Goal: Task Accomplishment & Management: Use online tool/utility

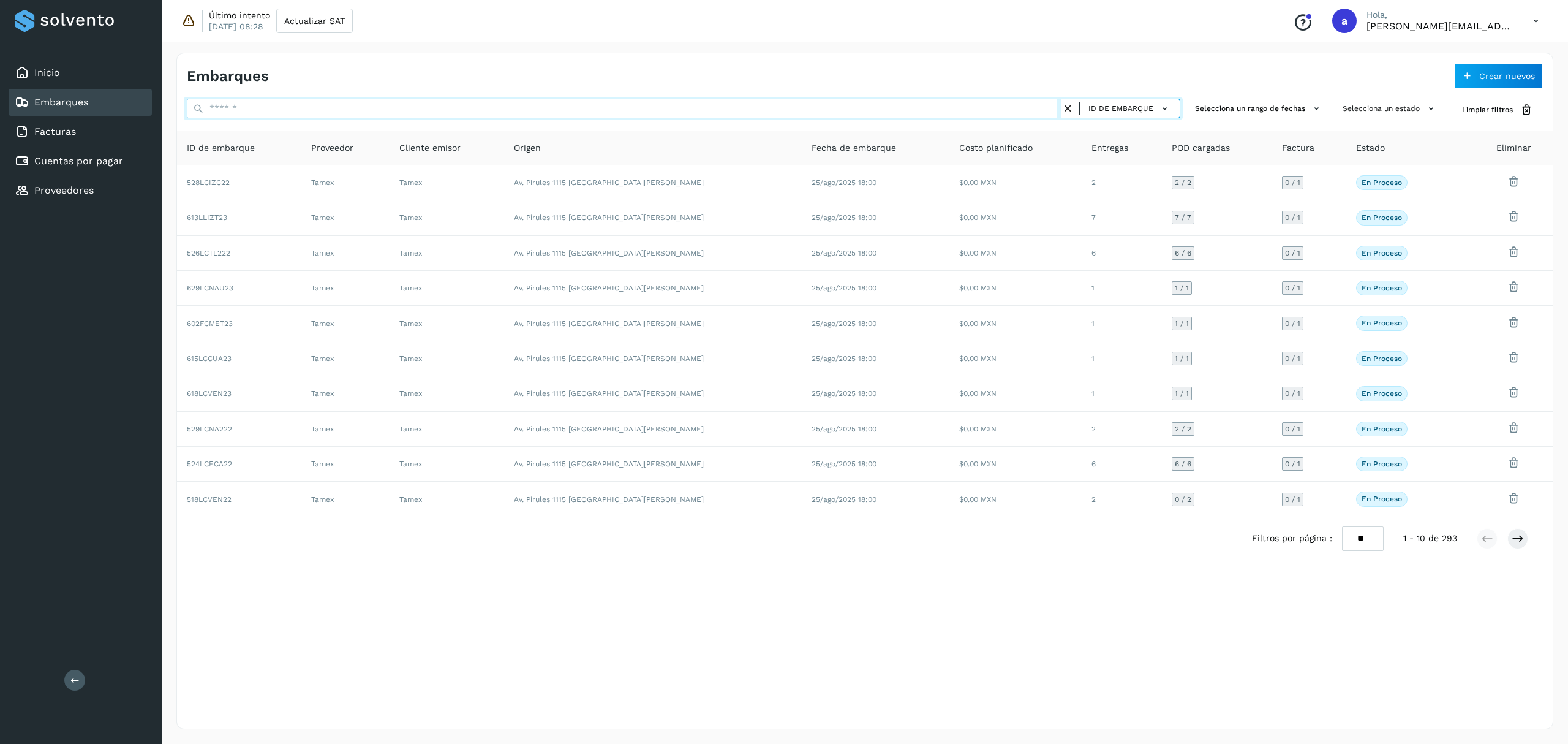
click at [313, 111] on input "text" at bounding box center [624, 108] width 874 height 19
paste input "**********"
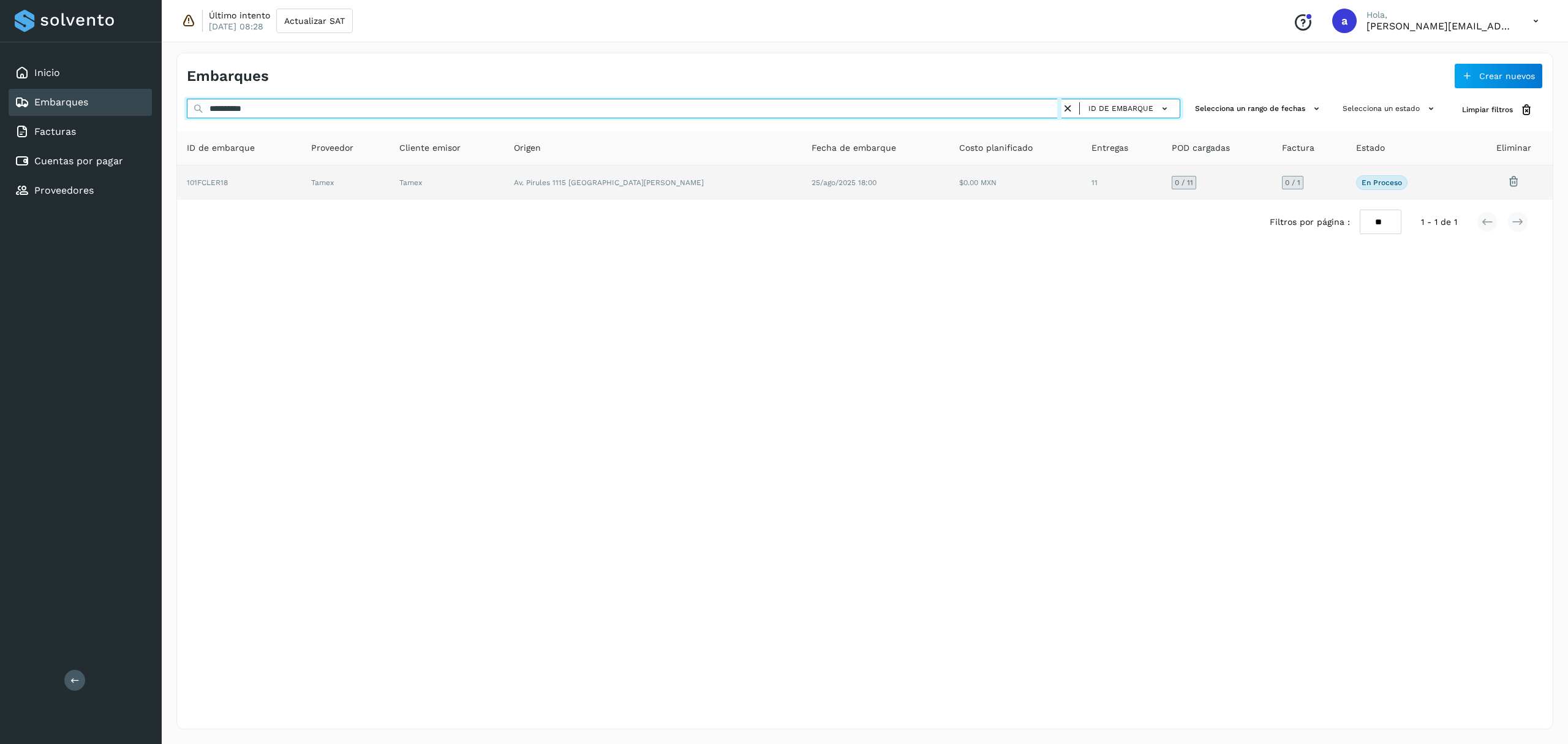
type input "**********"
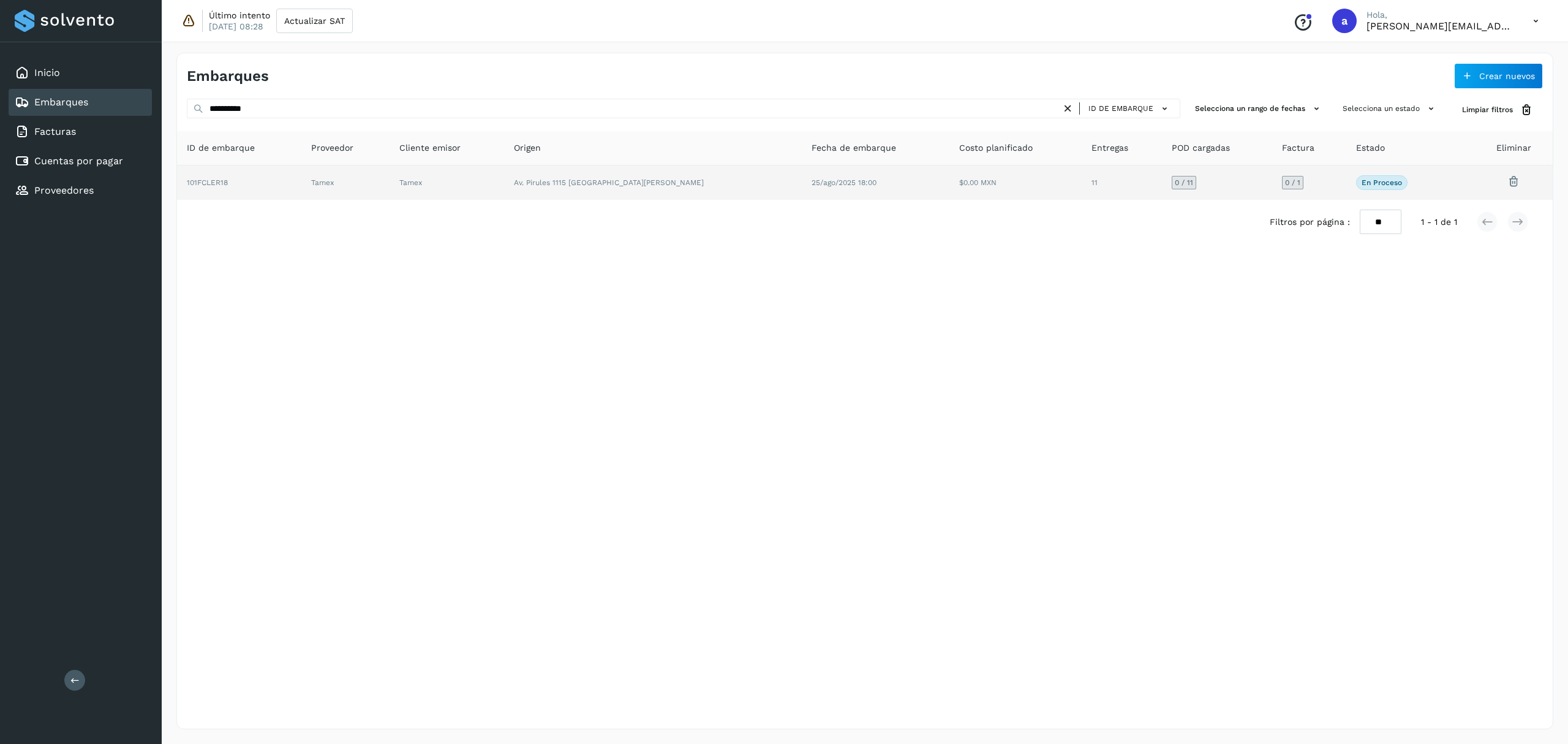
click at [802, 192] on td "Av. Pirules 1115 [GEOGRAPHIC_DATA][PERSON_NAME]" at bounding box center [876, 183] width 148 height 34
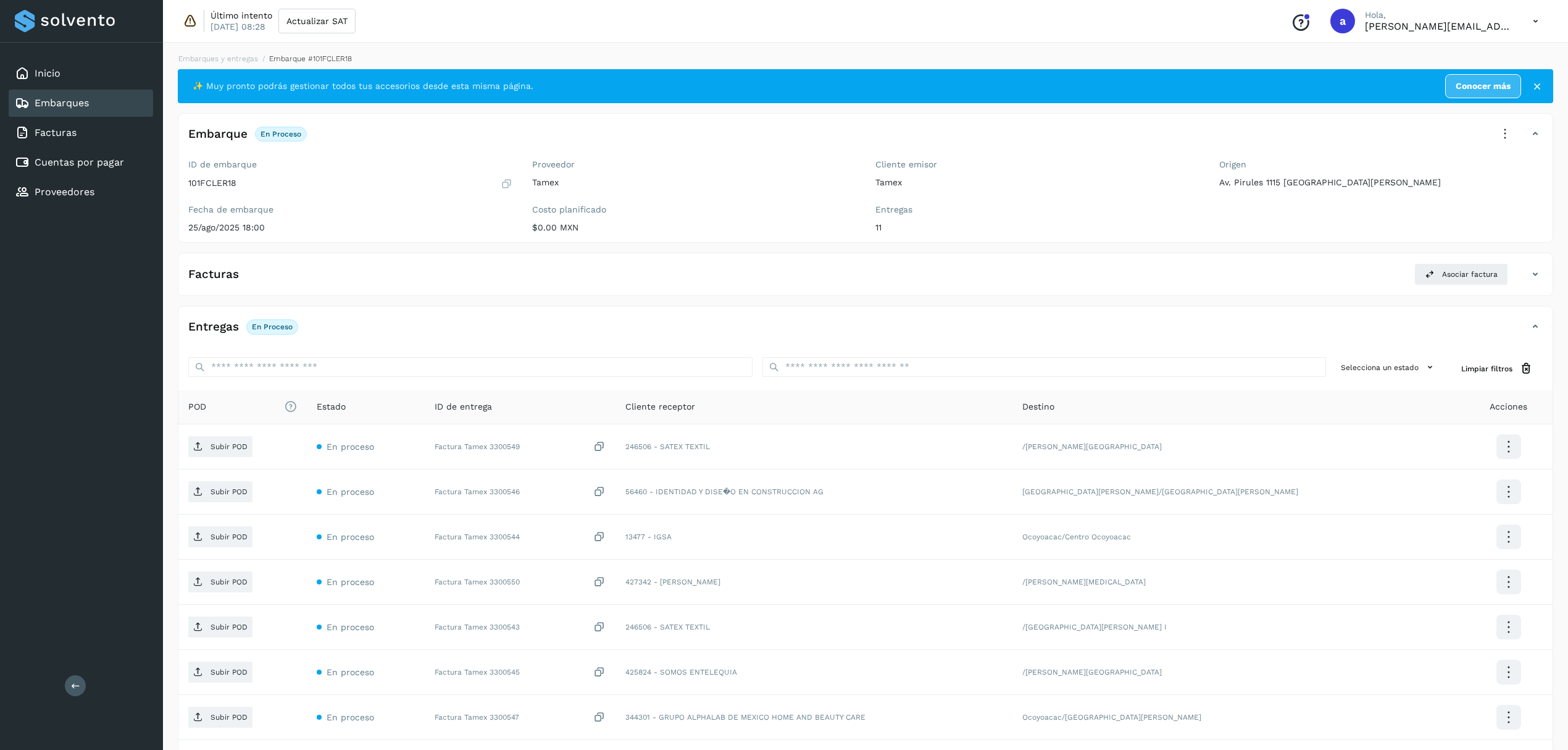
click at [564, 305] on div "✨ Muy pronto podrás gestionar todos tus accesorios desde esta misma página. Con…" at bounding box center [865, 525] width 1375 height 912
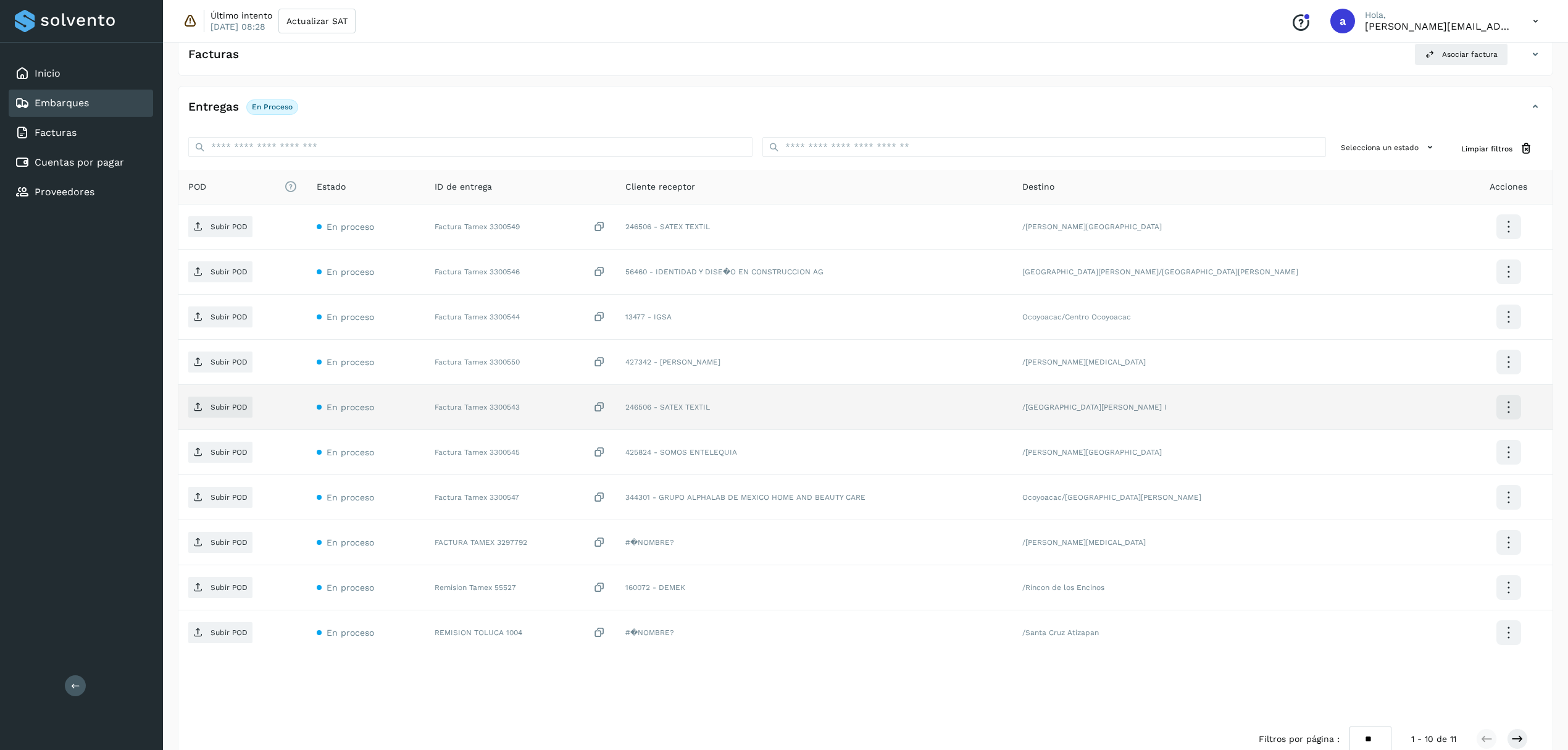
scroll to position [247, 0]
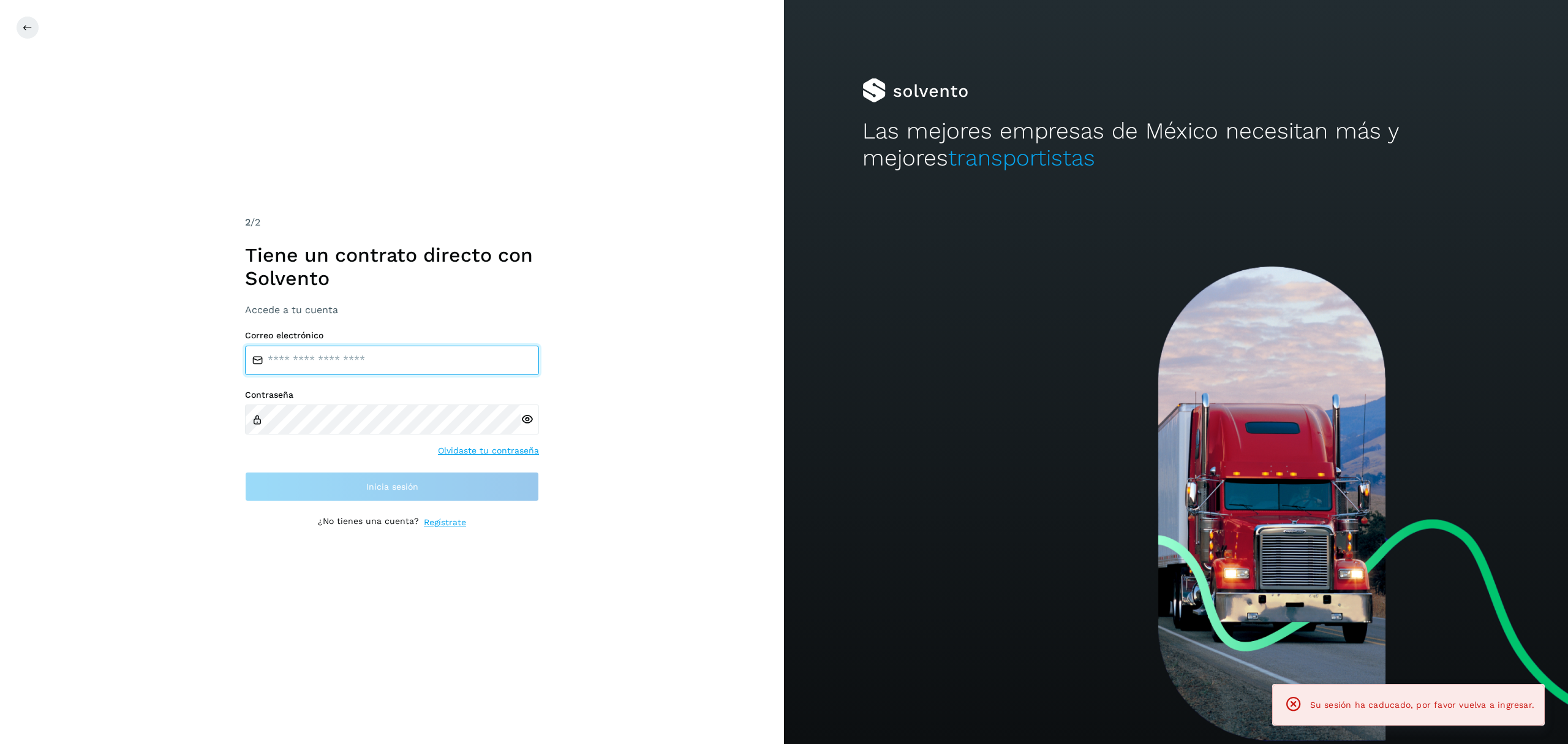
type input "**********"
click at [310, 361] on input "**********" at bounding box center [392, 360] width 294 height 29
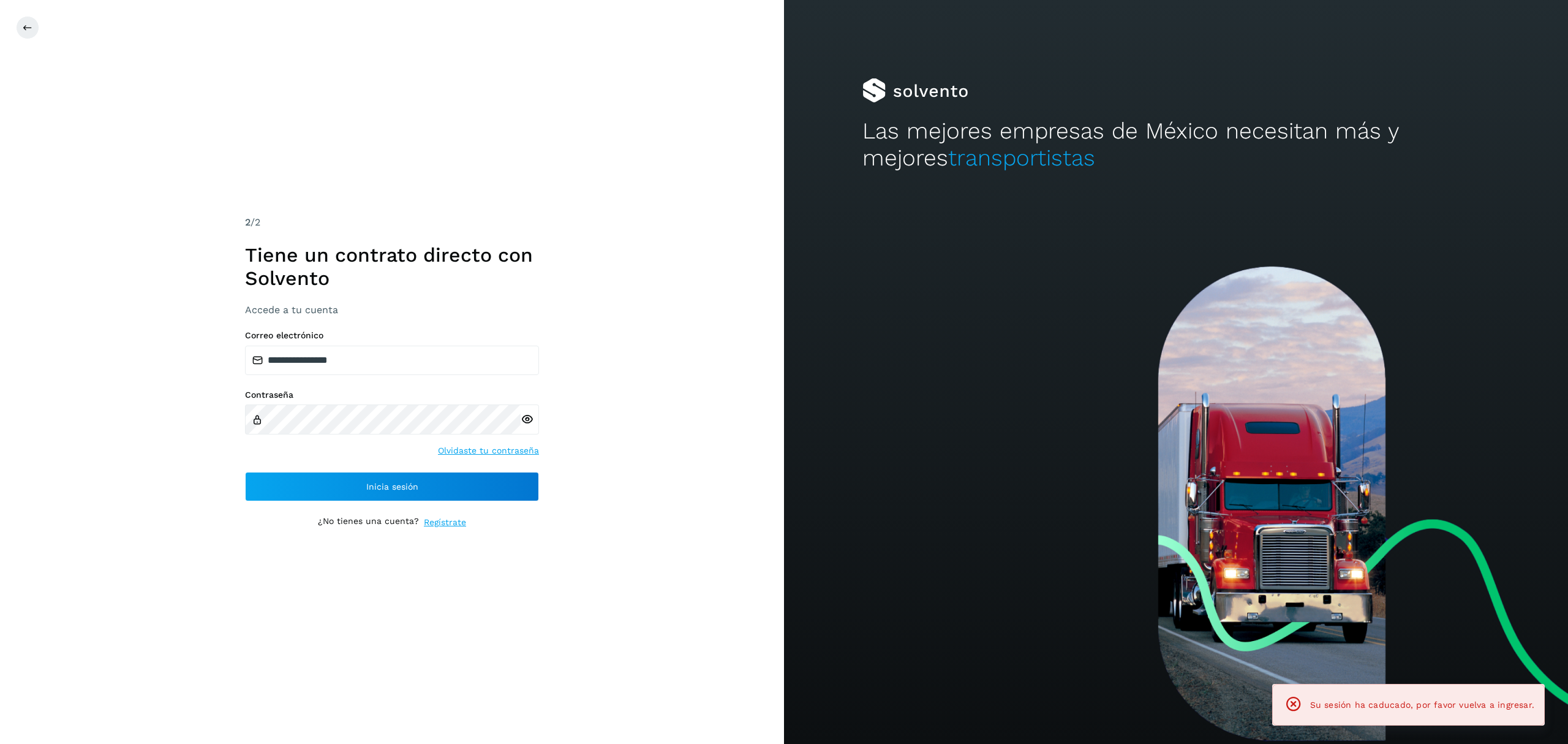
click at [167, 401] on div "**********" at bounding box center [392, 372] width 784 height 744
click at [354, 503] on div "**********" at bounding box center [392, 372] width 294 height 313
click at [380, 487] on span "Inicia sesión" at bounding box center [392, 486] width 52 height 8
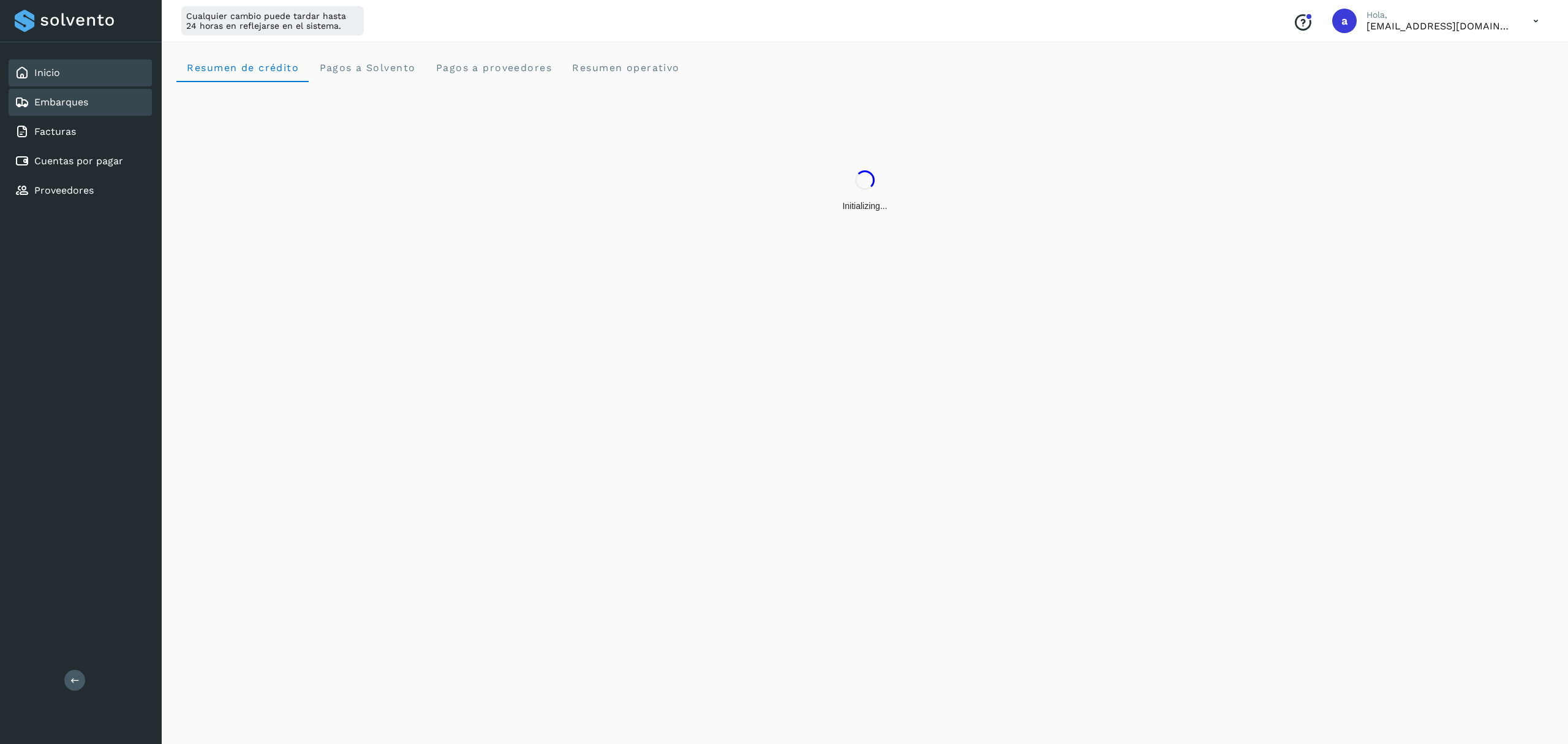
click at [69, 95] on div "Embarques" at bounding box center [51, 102] width 74 height 15
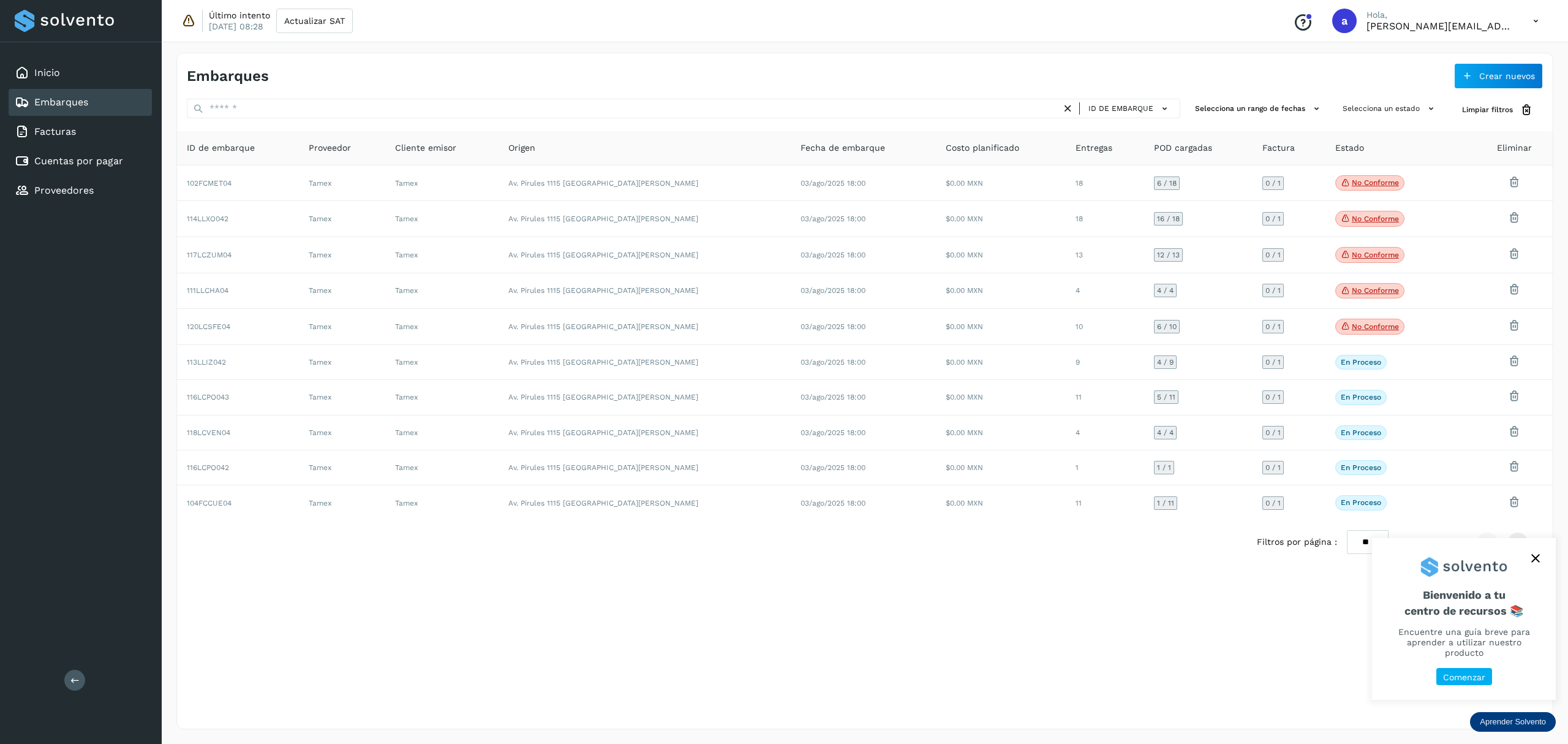
click at [1540, 566] on button "close," at bounding box center [1535, 558] width 19 height 19
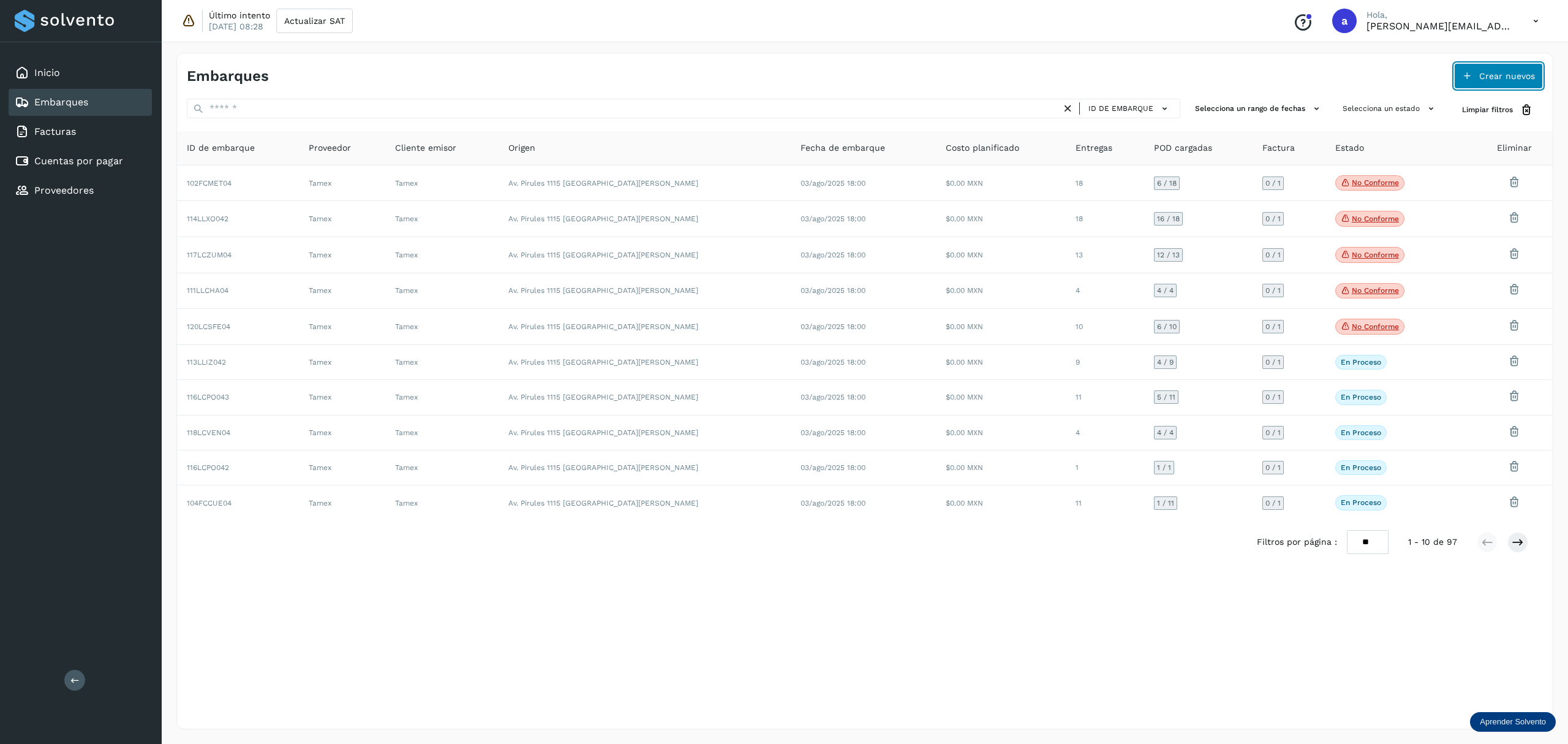
click at [1476, 74] on button "Crear nuevos" at bounding box center [1498, 76] width 89 height 25
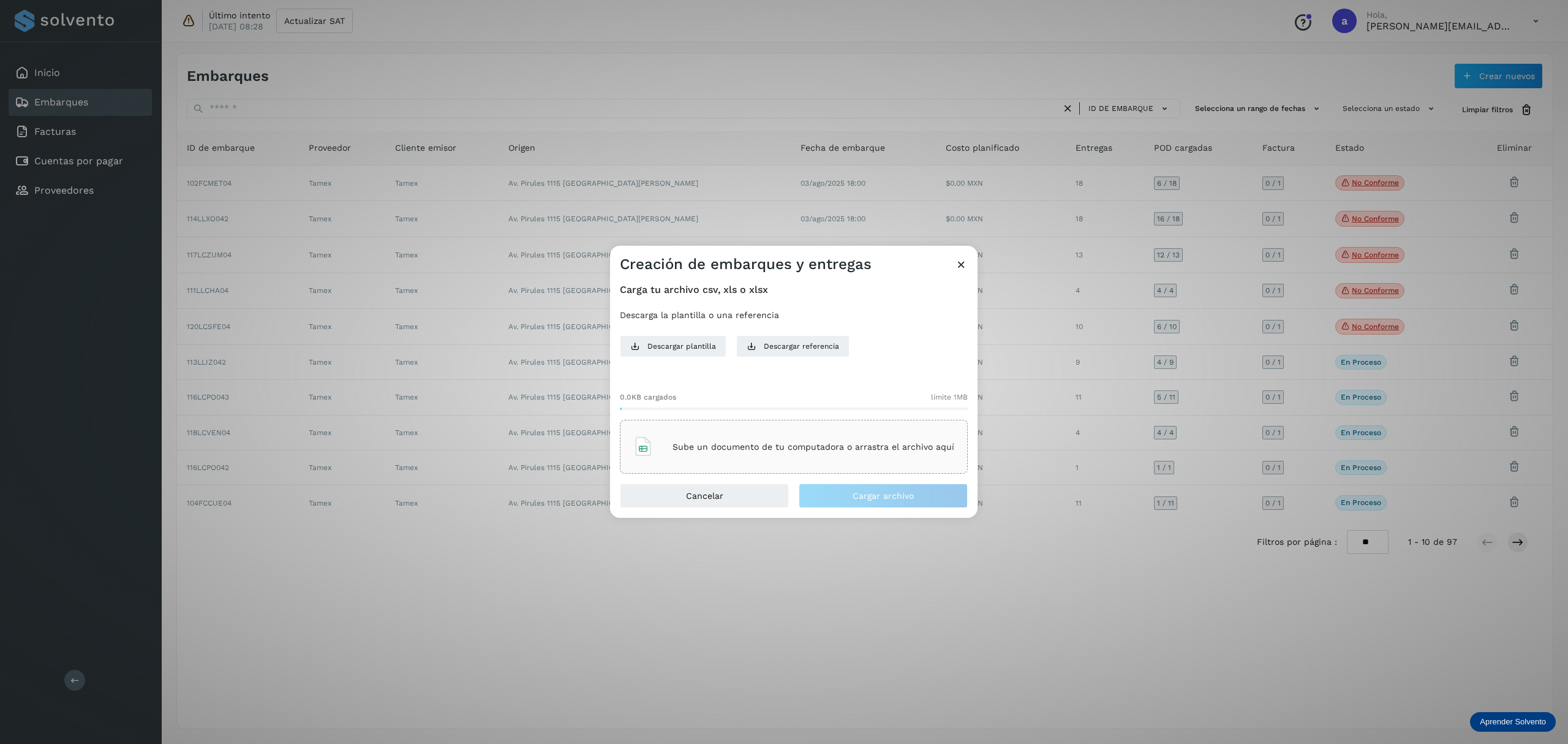
click at [736, 458] on div "Sube un documento de tu computadora o arrastra el archivo aquí" at bounding box center [794, 446] width 321 height 33
click at [885, 493] on span "Cargar archivo" at bounding box center [883, 495] width 61 height 8
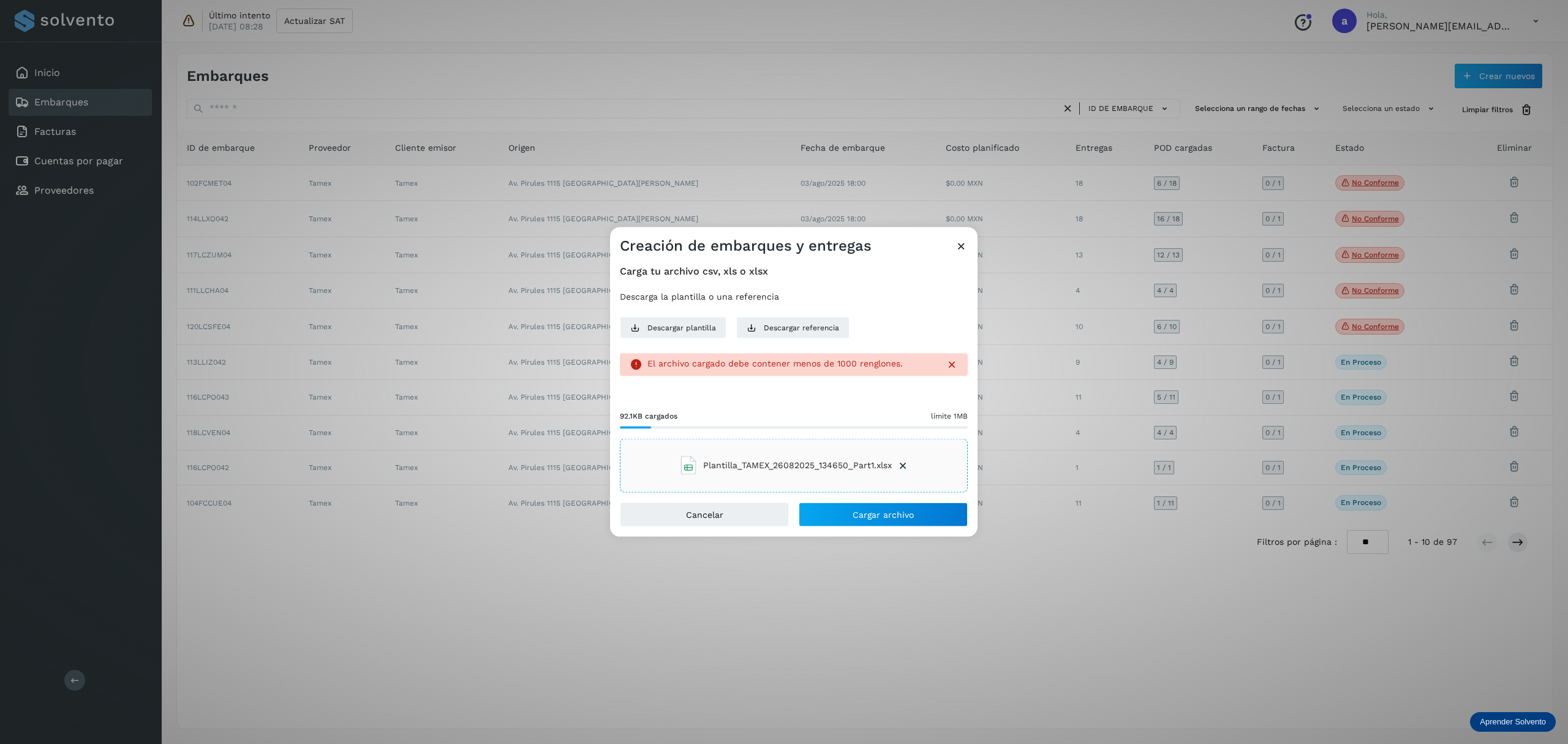
click at [963, 248] on icon at bounding box center [961, 246] width 13 height 13
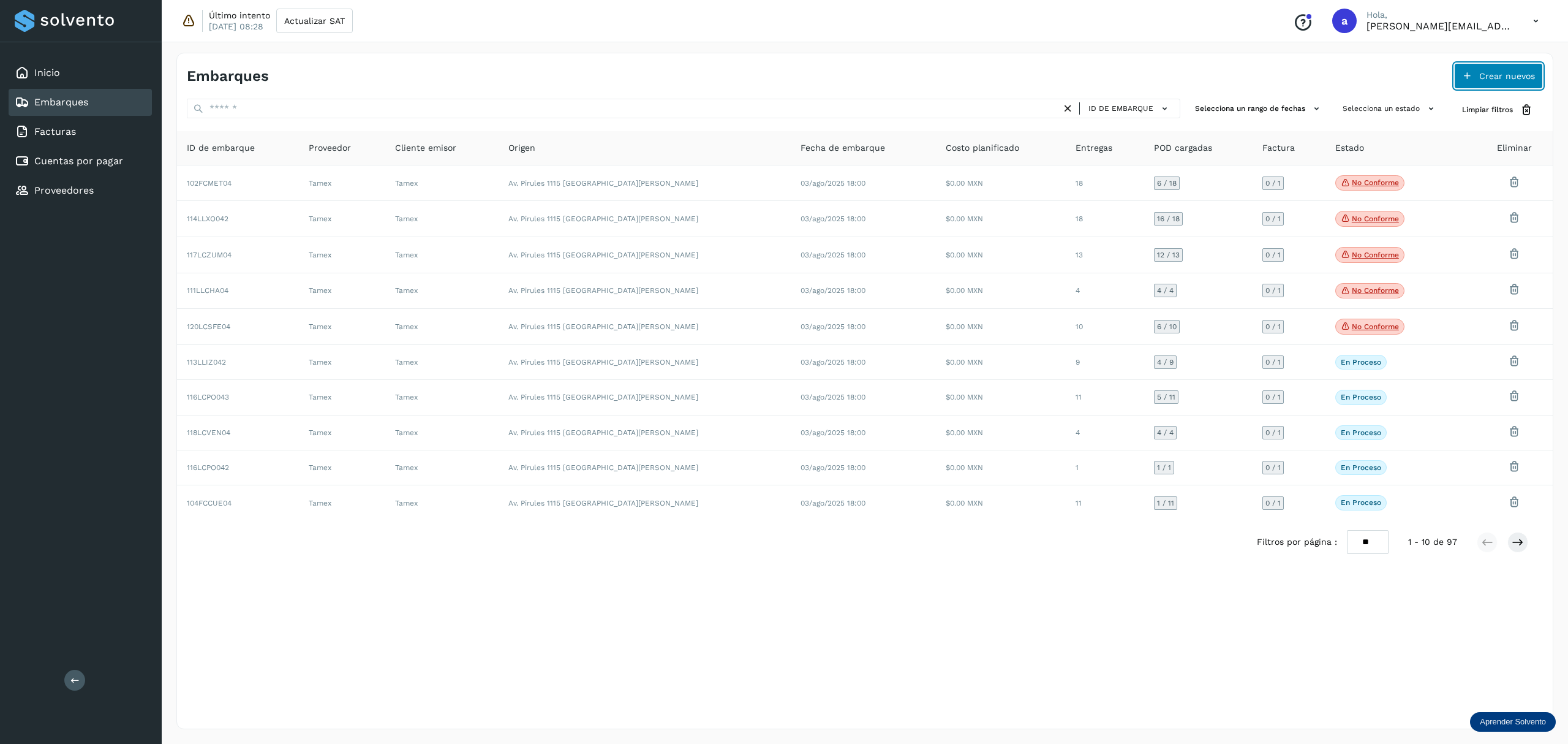
click at [1456, 78] on button "Crear nuevos" at bounding box center [1498, 76] width 89 height 25
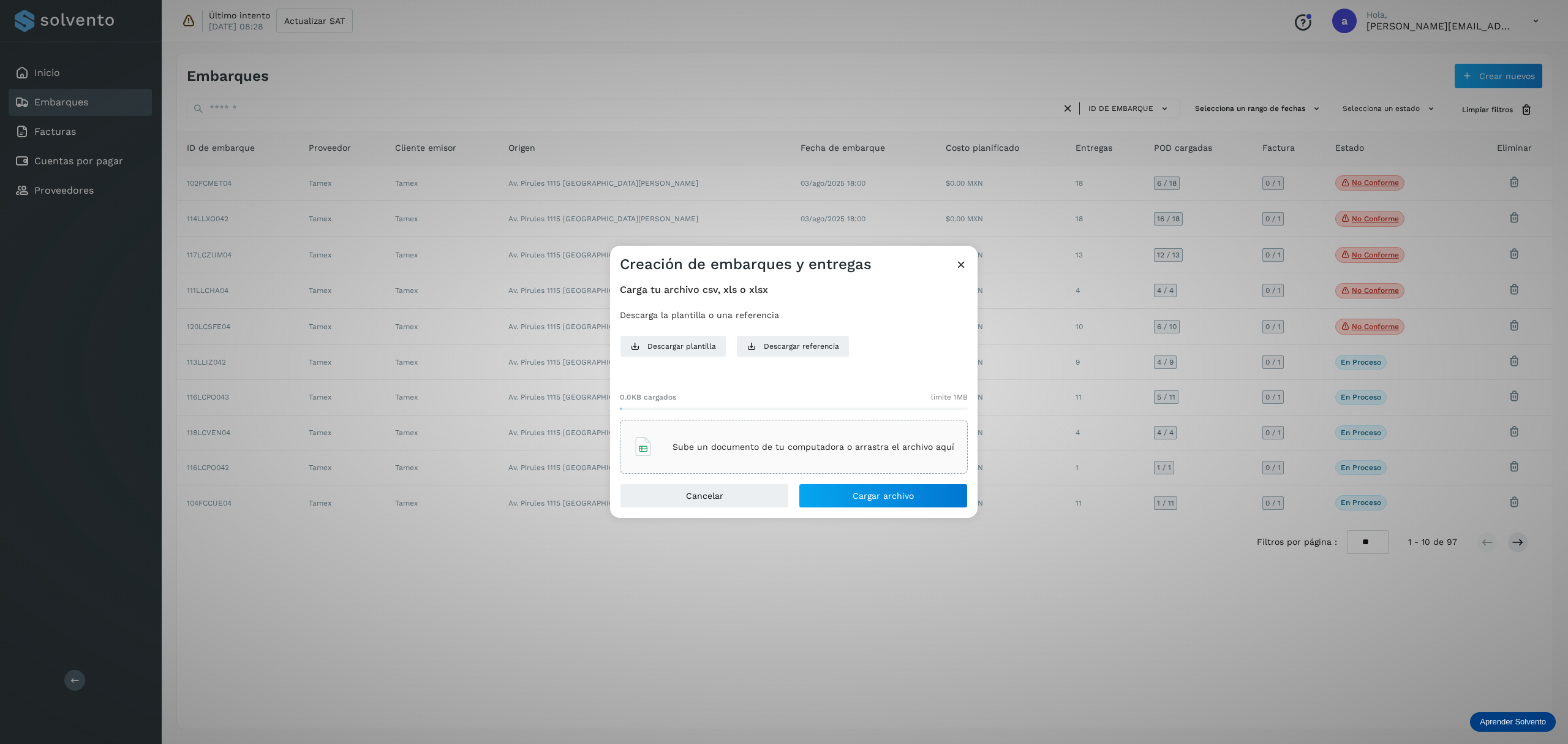
click at [813, 437] on div "Sube un documento de tu computadora o arrastra el archivo aquí" at bounding box center [794, 446] width 321 height 33
click at [889, 491] on span "Cargar archivo" at bounding box center [883, 495] width 61 height 8
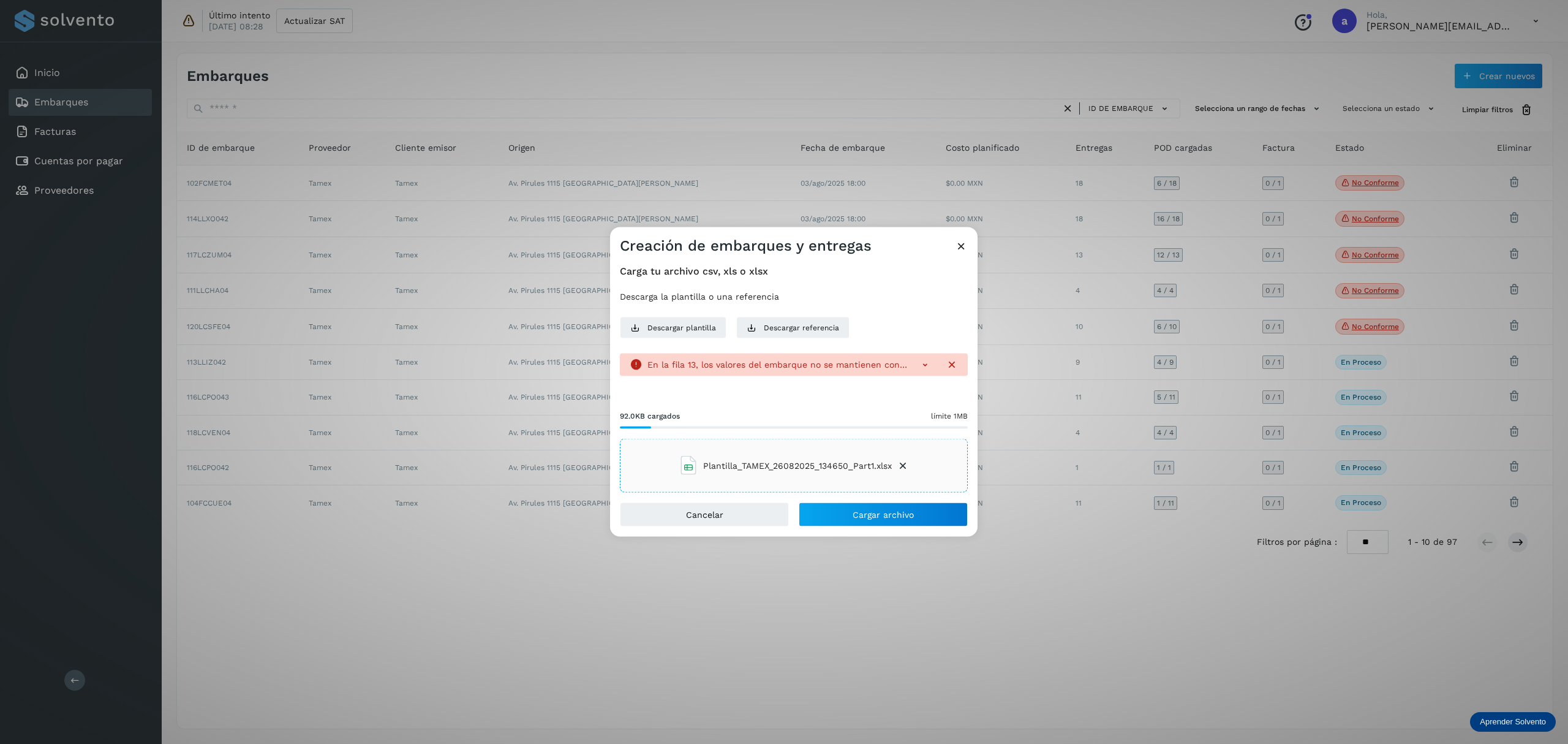
click at [926, 364] on icon at bounding box center [925, 364] width 12 height 12
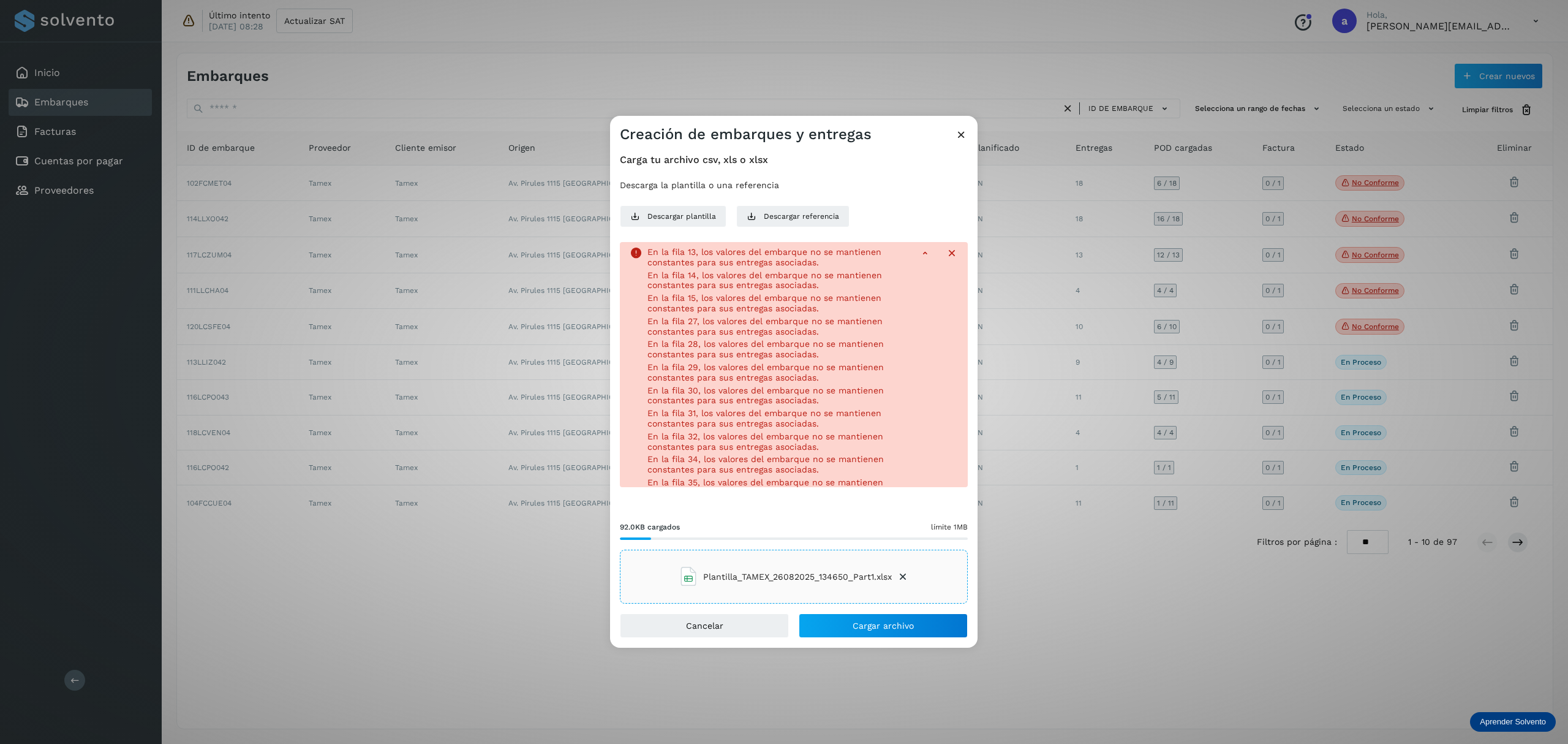
click at [939, 260] on div "En la fila 13, los valores del embarque no se mantienen constantes para sus ent…" at bounding box center [794, 364] width 348 height 245
click at [946, 248] on icon at bounding box center [952, 253] width 12 height 12
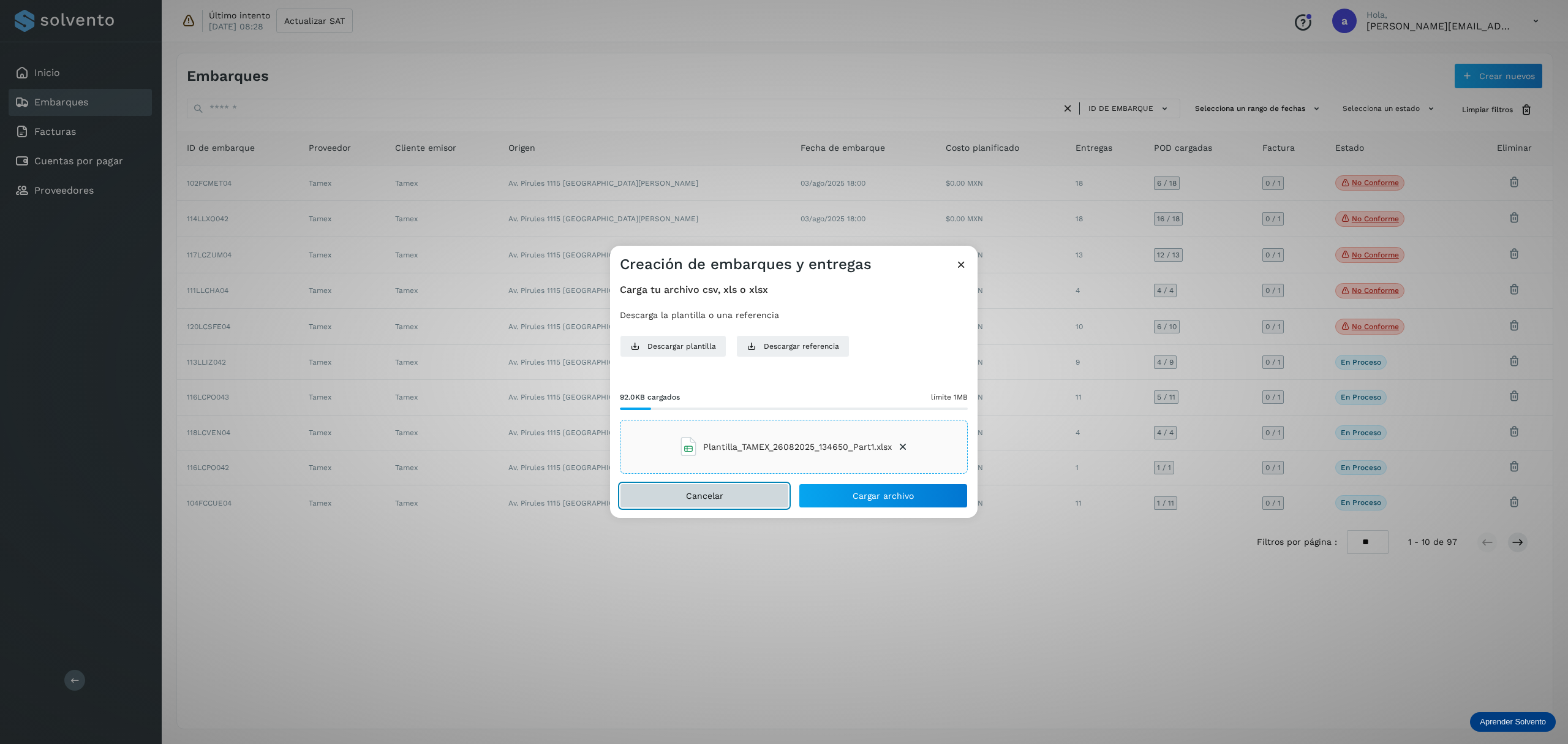
click at [702, 496] on span "Cancelar" at bounding box center [705, 495] width 37 height 8
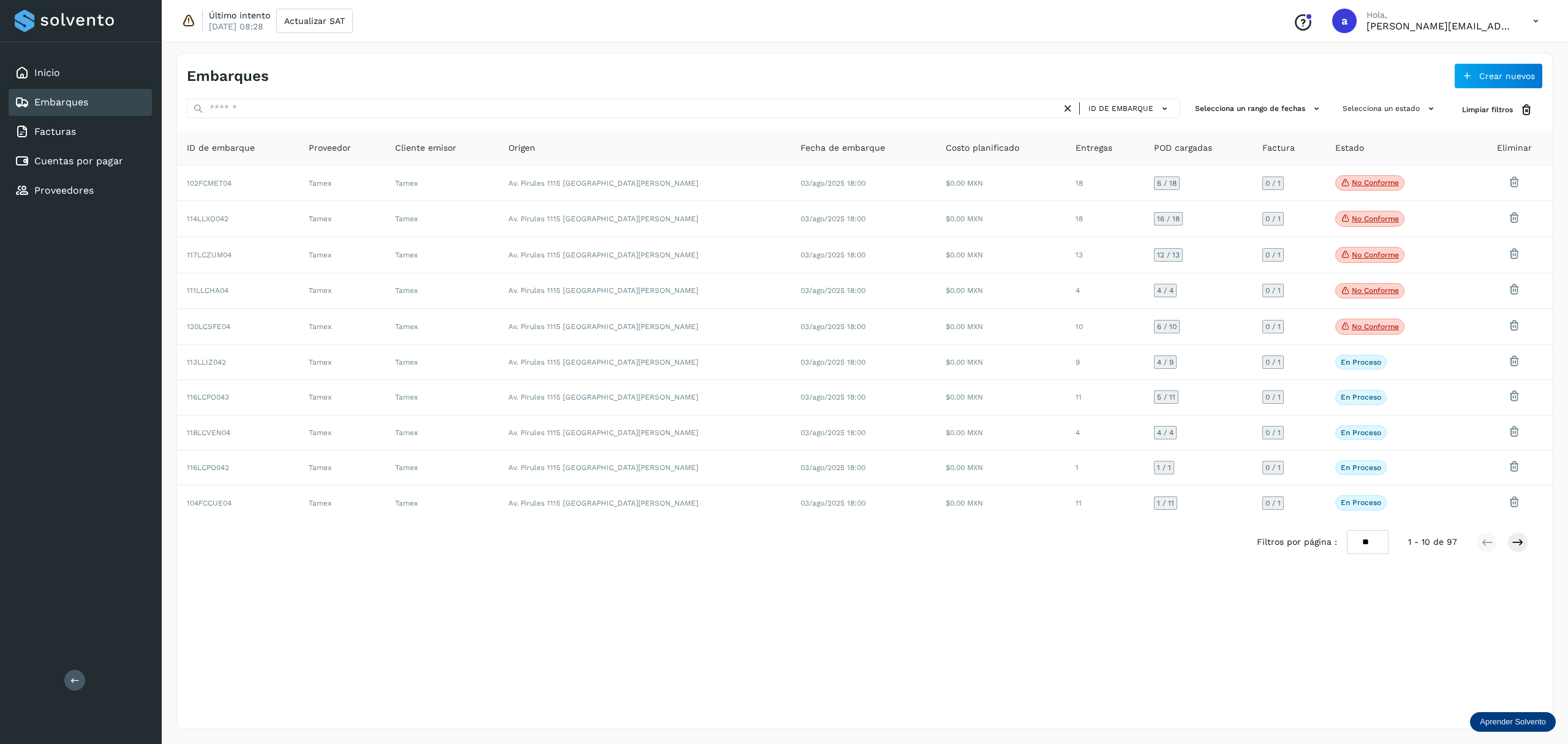
click at [827, 594] on div "Embarques Crear nuevos ID de embarque Selecciona un rango de fechas Selecciona …" at bounding box center [865, 391] width 1377 height 676
click at [1498, 67] on button "Crear nuevos" at bounding box center [1498, 76] width 89 height 25
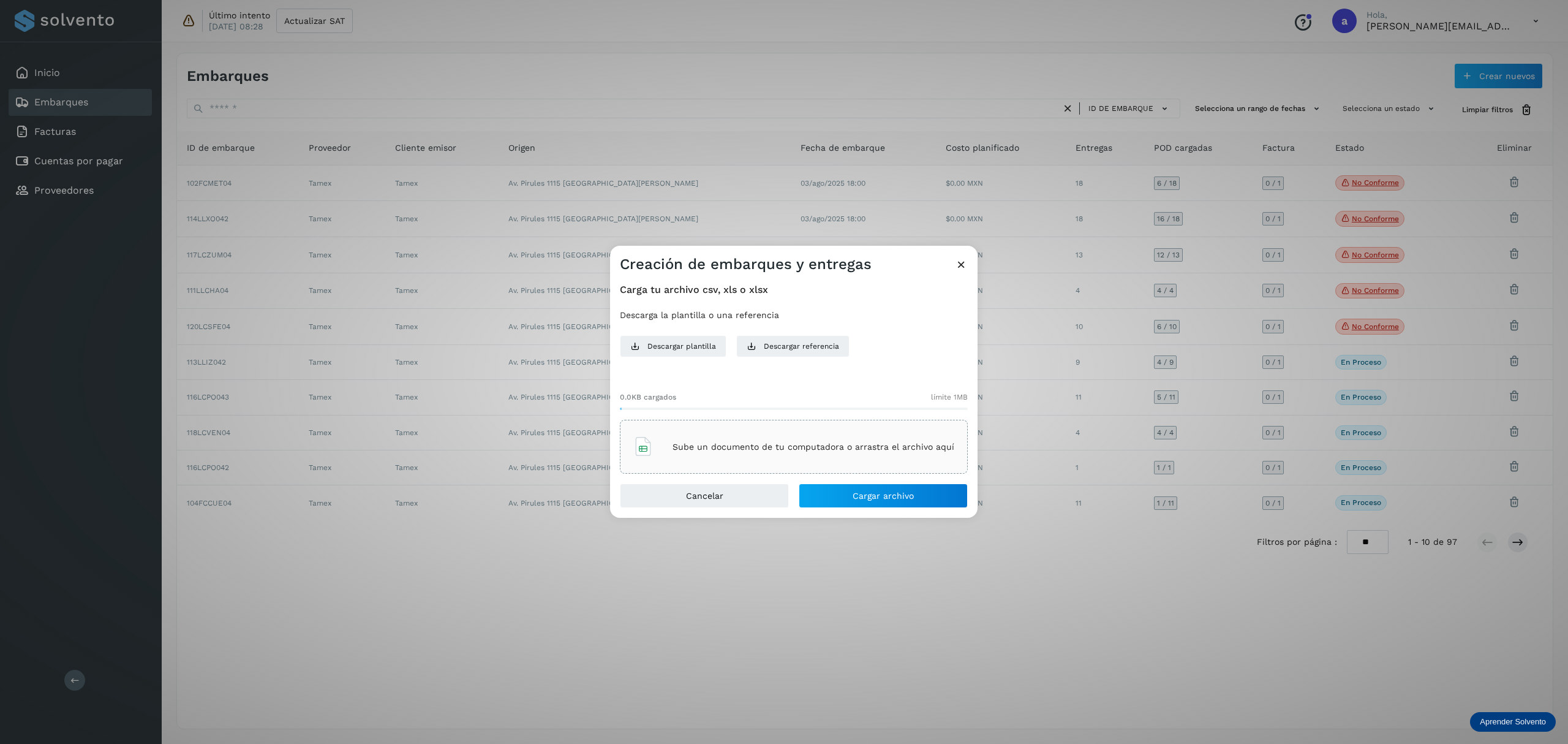
click at [741, 437] on div "Sube un documento de tu computadora o arrastra el archivo aquí" at bounding box center [794, 446] width 321 height 33
click at [894, 495] on span "Cargar archivo" at bounding box center [883, 495] width 61 height 8
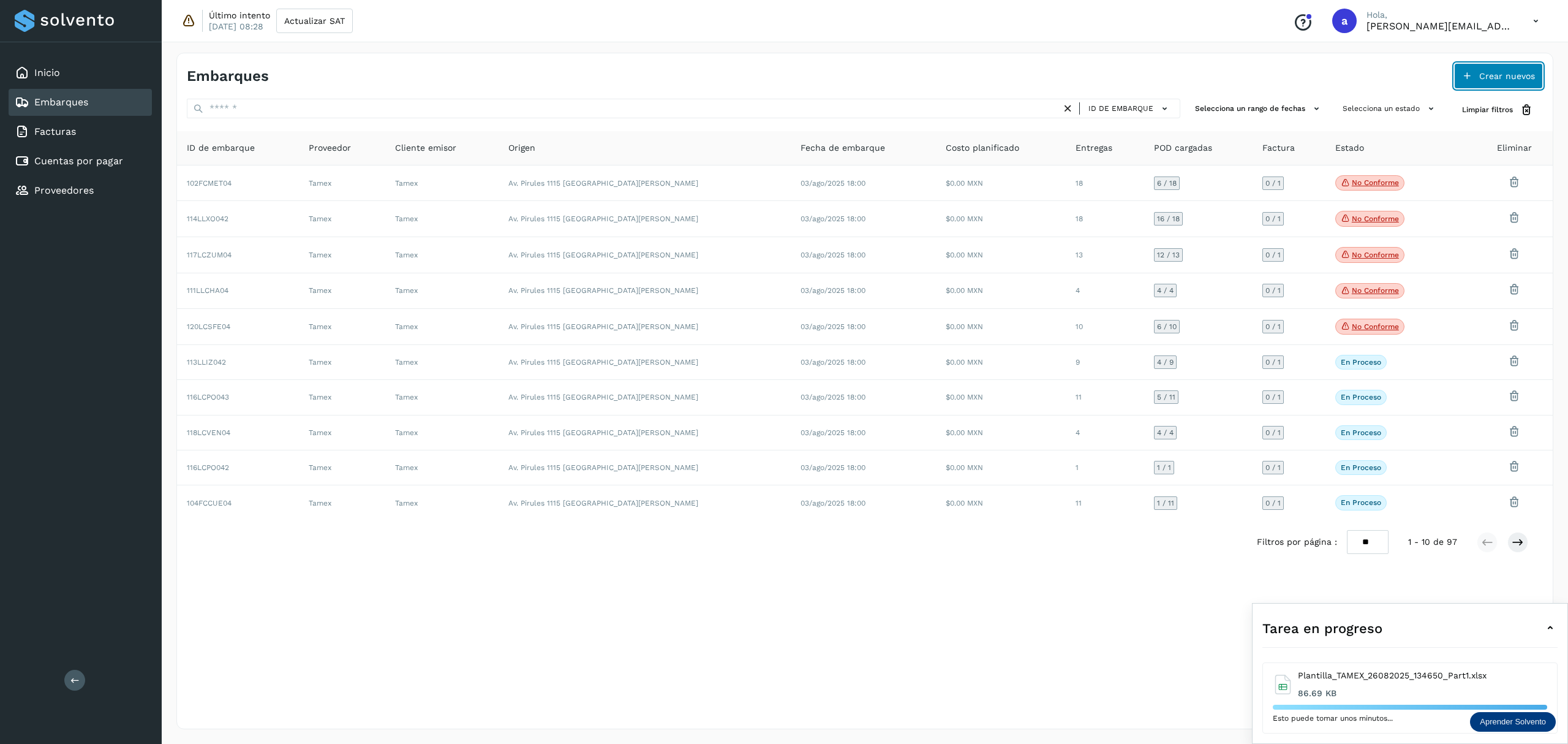
click at [1473, 77] on button "Crear nuevos" at bounding box center [1498, 76] width 89 height 25
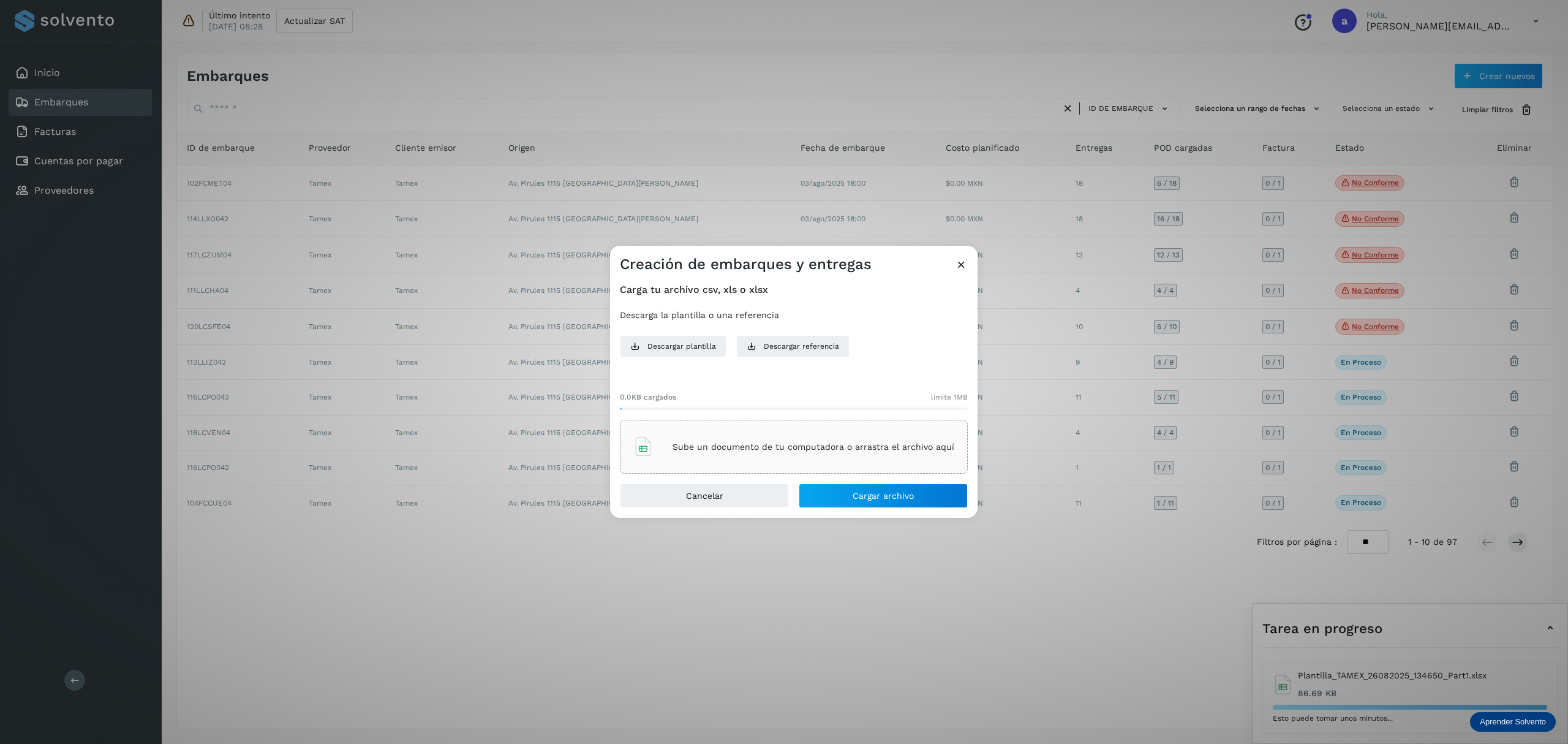
click at [759, 447] on p "Sube un documento de tu computadora o arrastra el archivo aquí" at bounding box center [813, 447] width 282 height 10
click at [891, 491] on span "Cargar archivo" at bounding box center [883, 495] width 61 height 8
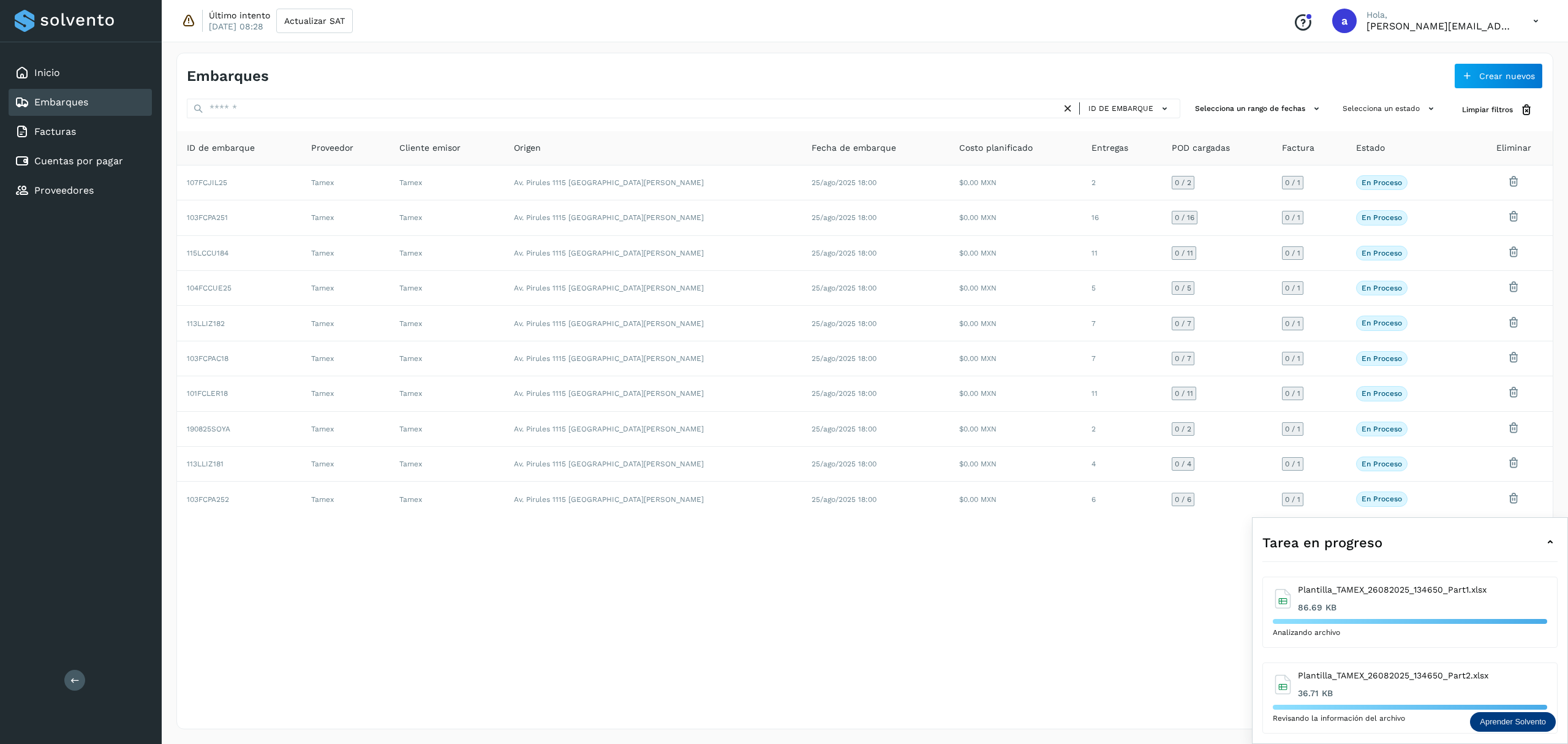
click at [1549, 543] on icon at bounding box center [1550, 543] width 15 height 15
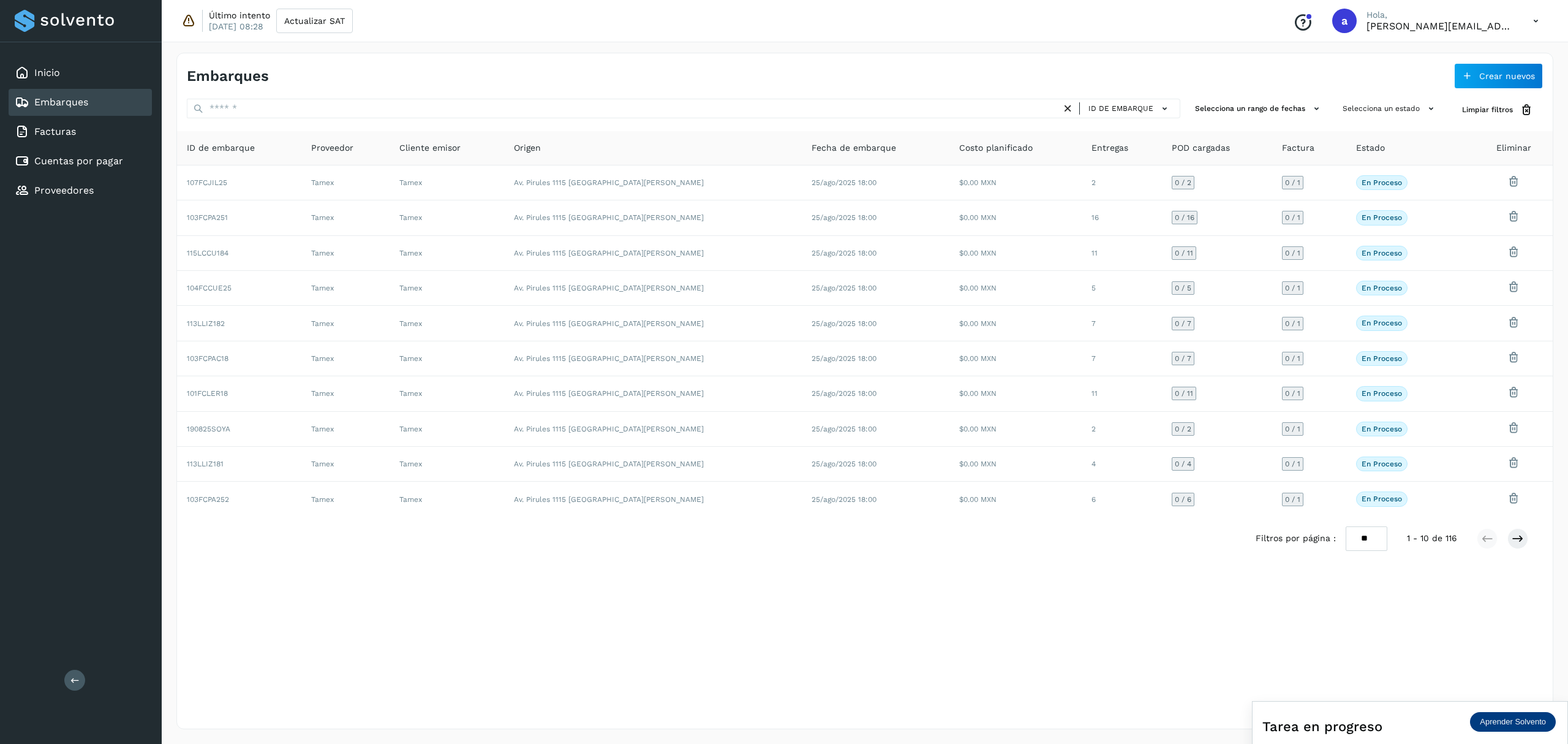
click at [1122, 622] on div "Embarques Crear nuevos ID de embarque Selecciona un rango de fechas Selecciona …" at bounding box center [865, 391] width 1377 height 676
click at [1393, 728] on div "Tarea en progreso" at bounding box center [1410, 725] width 295 height 29
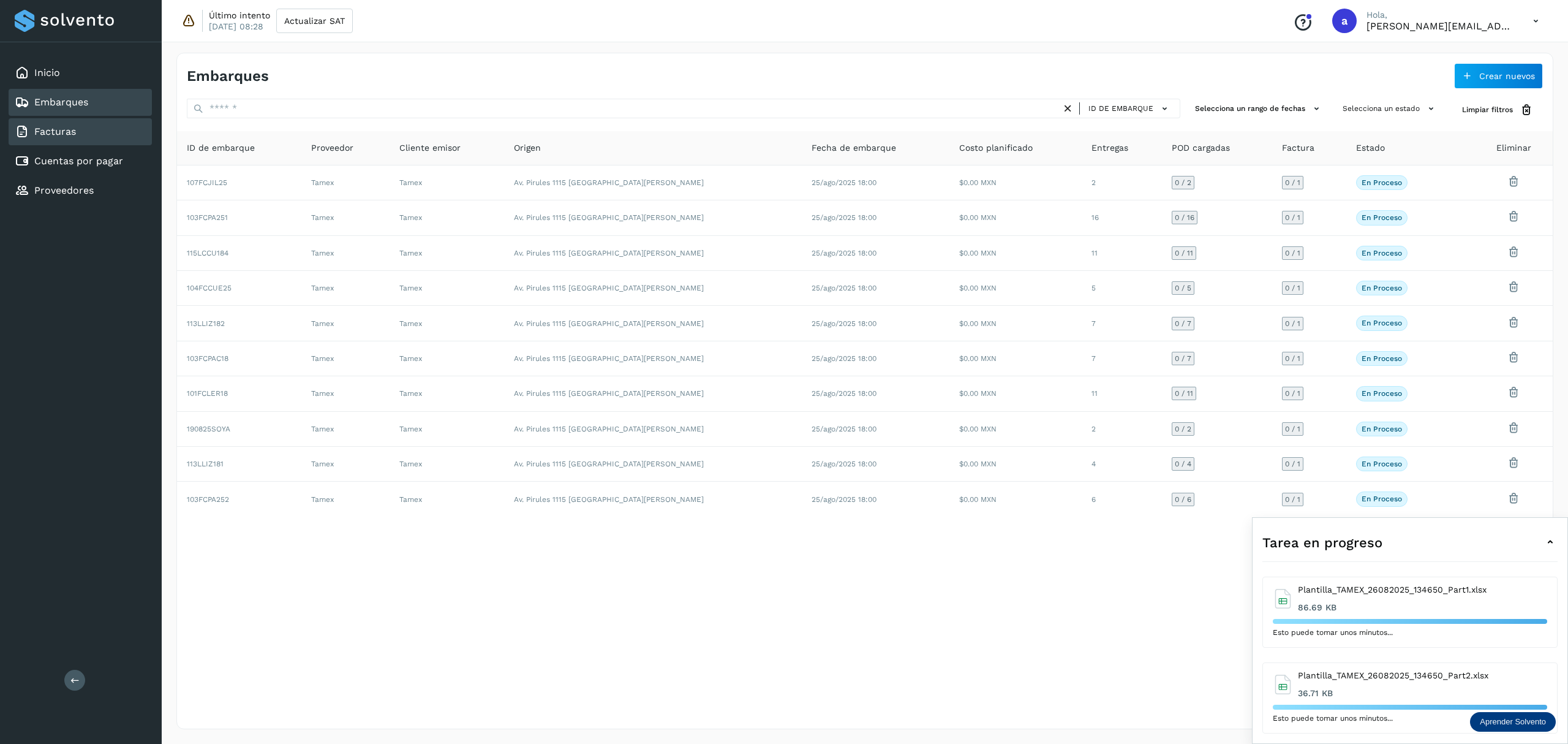
click at [62, 128] on link "Facturas" at bounding box center [55, 131] width 42 height 12
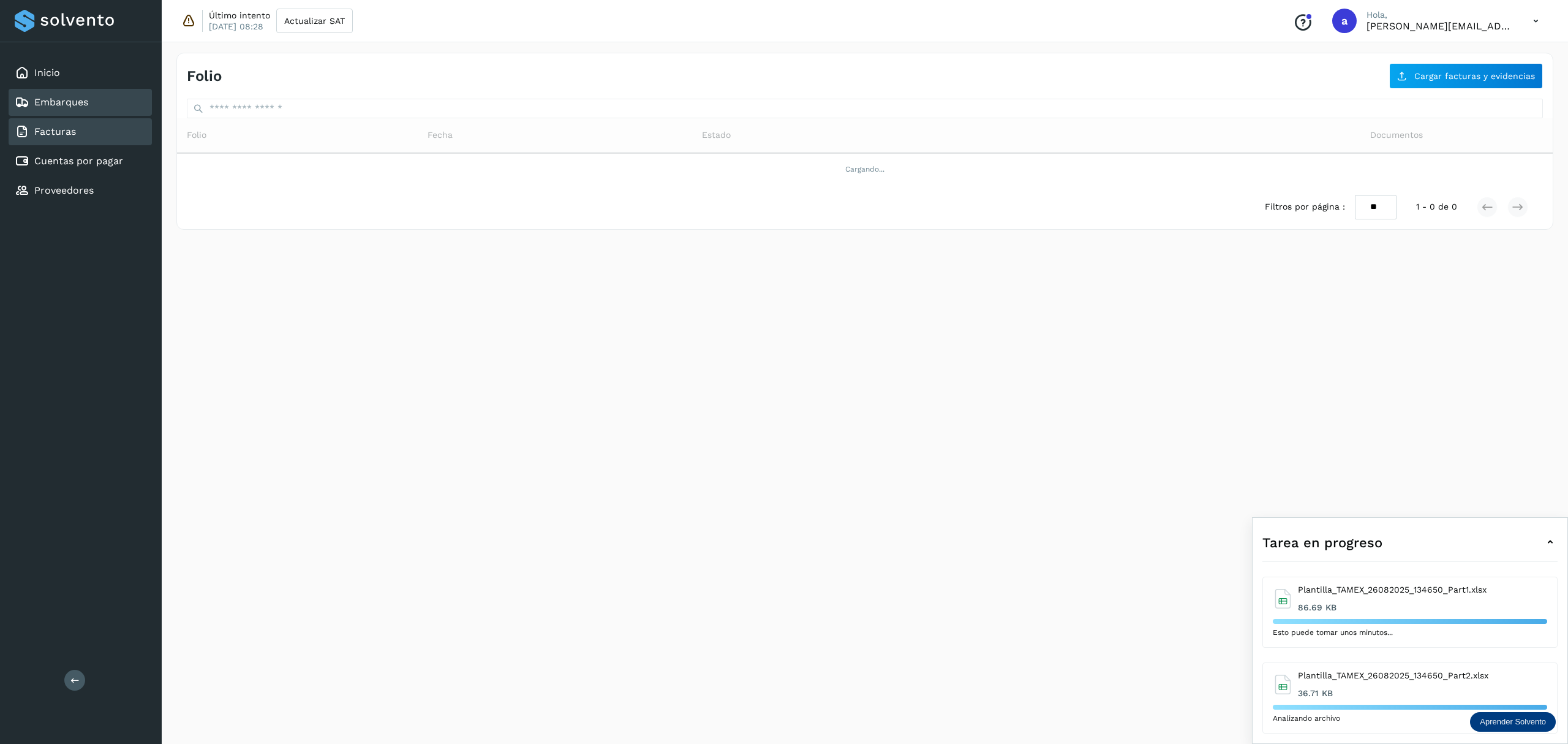
click at [74, 103] on link "Embarques" at bounding box center [61, 102] width 54 height 12
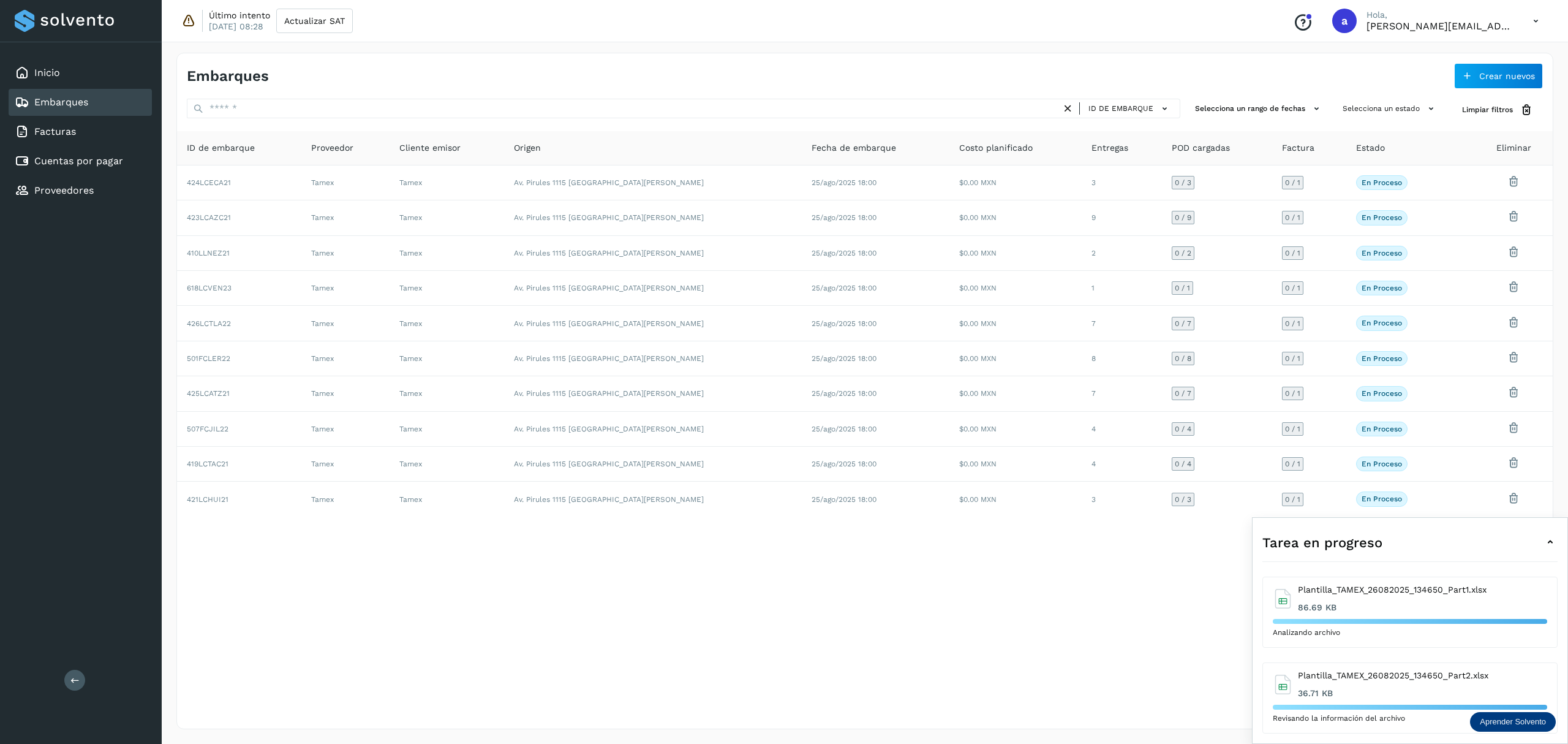
click at [1543, 537] on icon at bounding box center [1550, 543] width 15 height 15
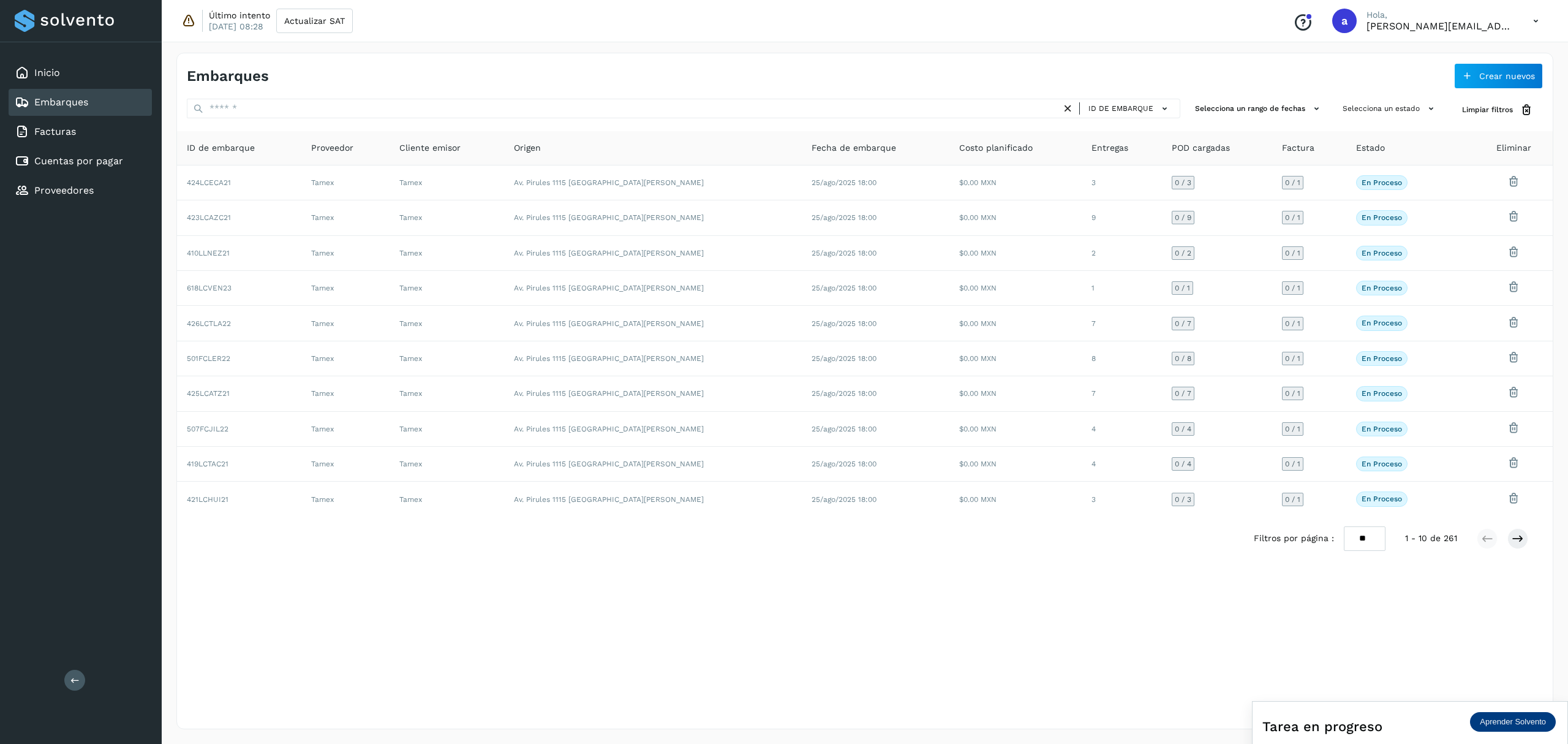
click at [1355, 727] on span "Tarea en progreso" at bounding box center [1322, 726] width 120 height 20
click at [1552, 592] on icon at bounding box center [1550, 596] width 15 height 15
click at [1217, 619] on div "Embarques Crear nuevos ID de embarque Selecciona un rango de fechas Selecciona …" at bounding box center [865, 391] width 1377 height 676
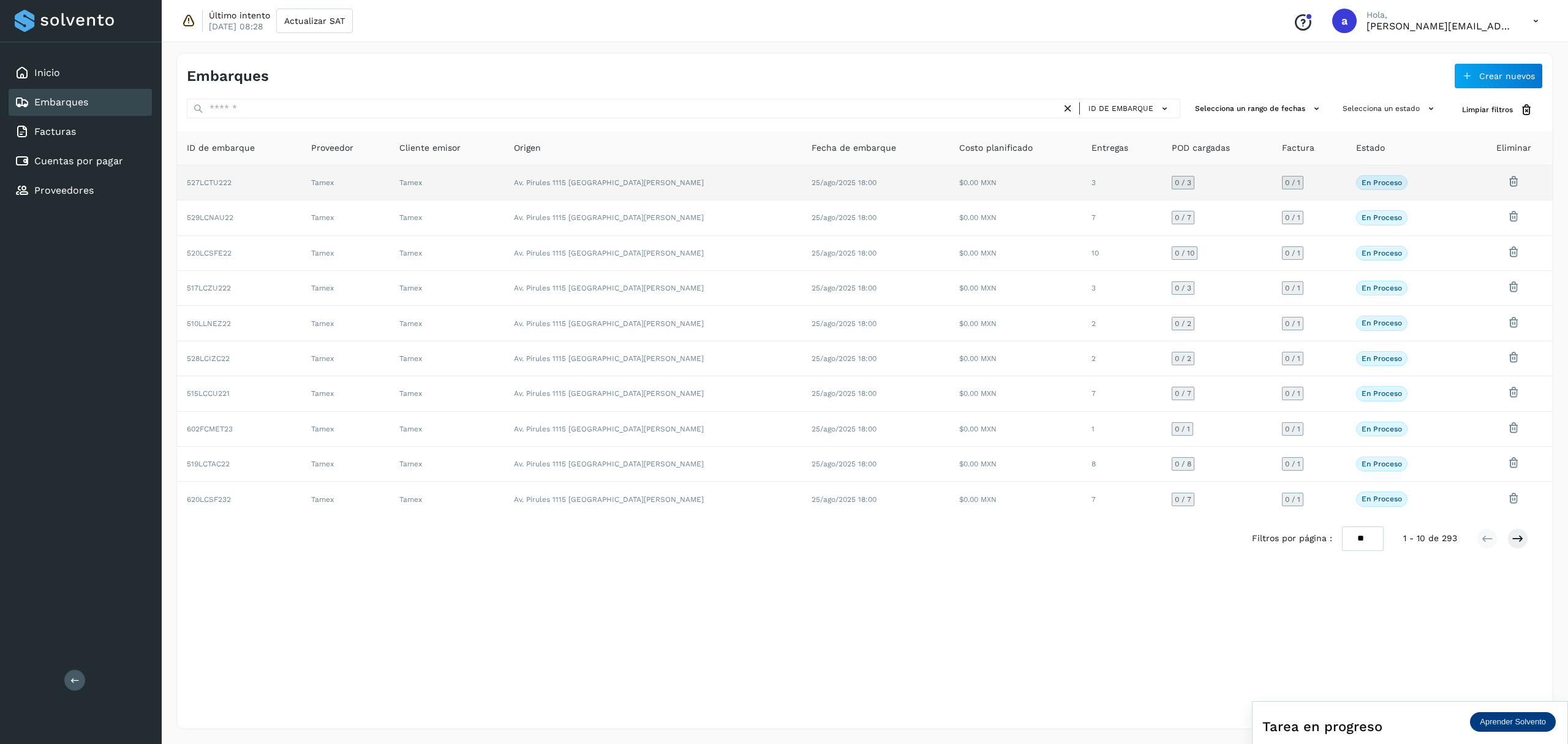
click at [556, 196] on td "Av. Pirules 1115 [GEOGRAPHIC_DATA][PERSON_NAME]" at bounding box center [653, 183] width 298 height 35
